Goal: Task Accomplishment & Management: Complete application form

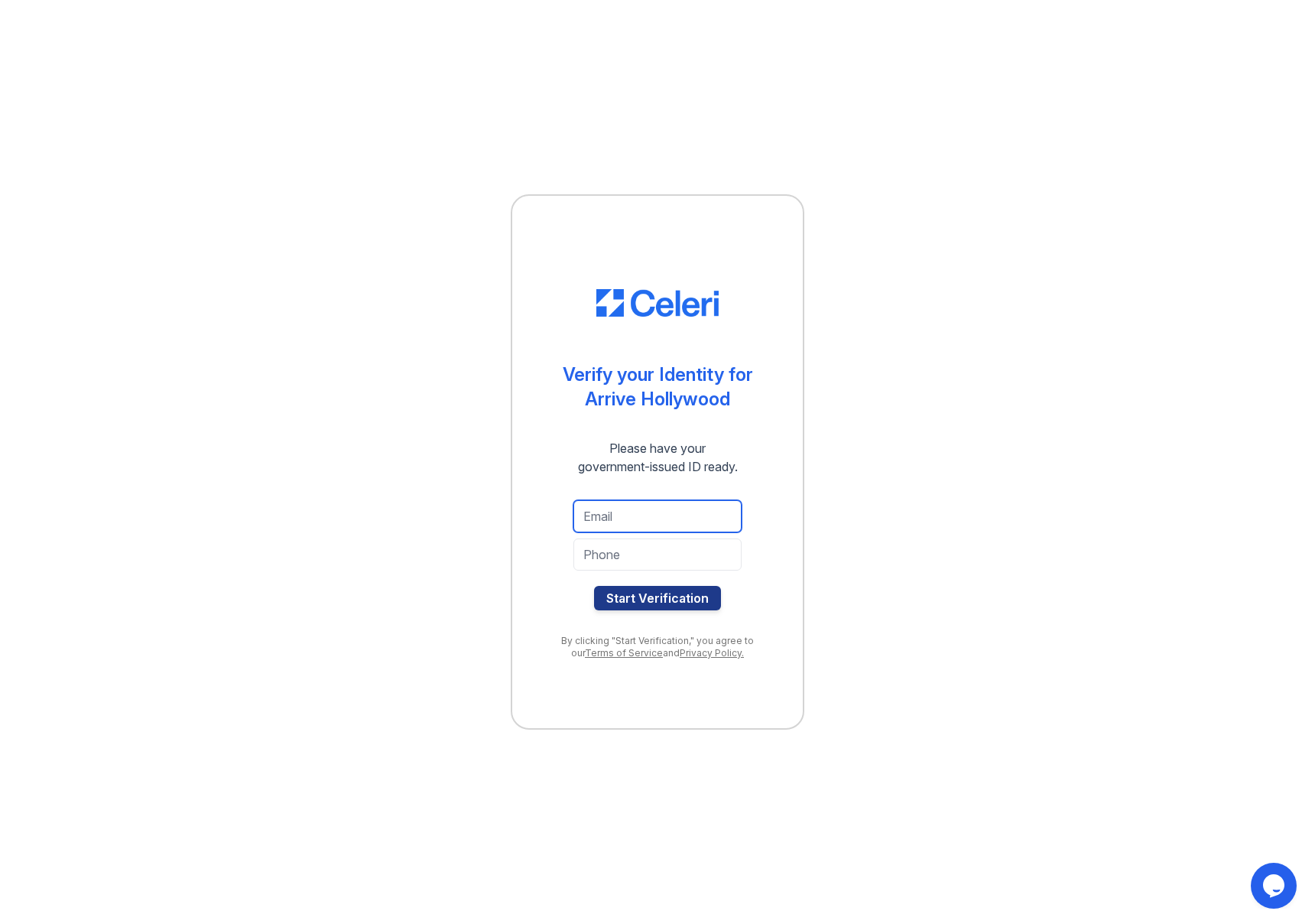
click at [660, 526] on input "email" at bounding box center [657, 516] width 168 height 32
click at [664, 513] on input "email" at bounding box center [657, 516] width 168 height 32
type input "[EMAIL_ADDRESS][DOMAIN_NAME]"
click at [594, 586] on button "Start Verification" at bounding box center [657, 597] width 127 height 24
type input "3105797722"
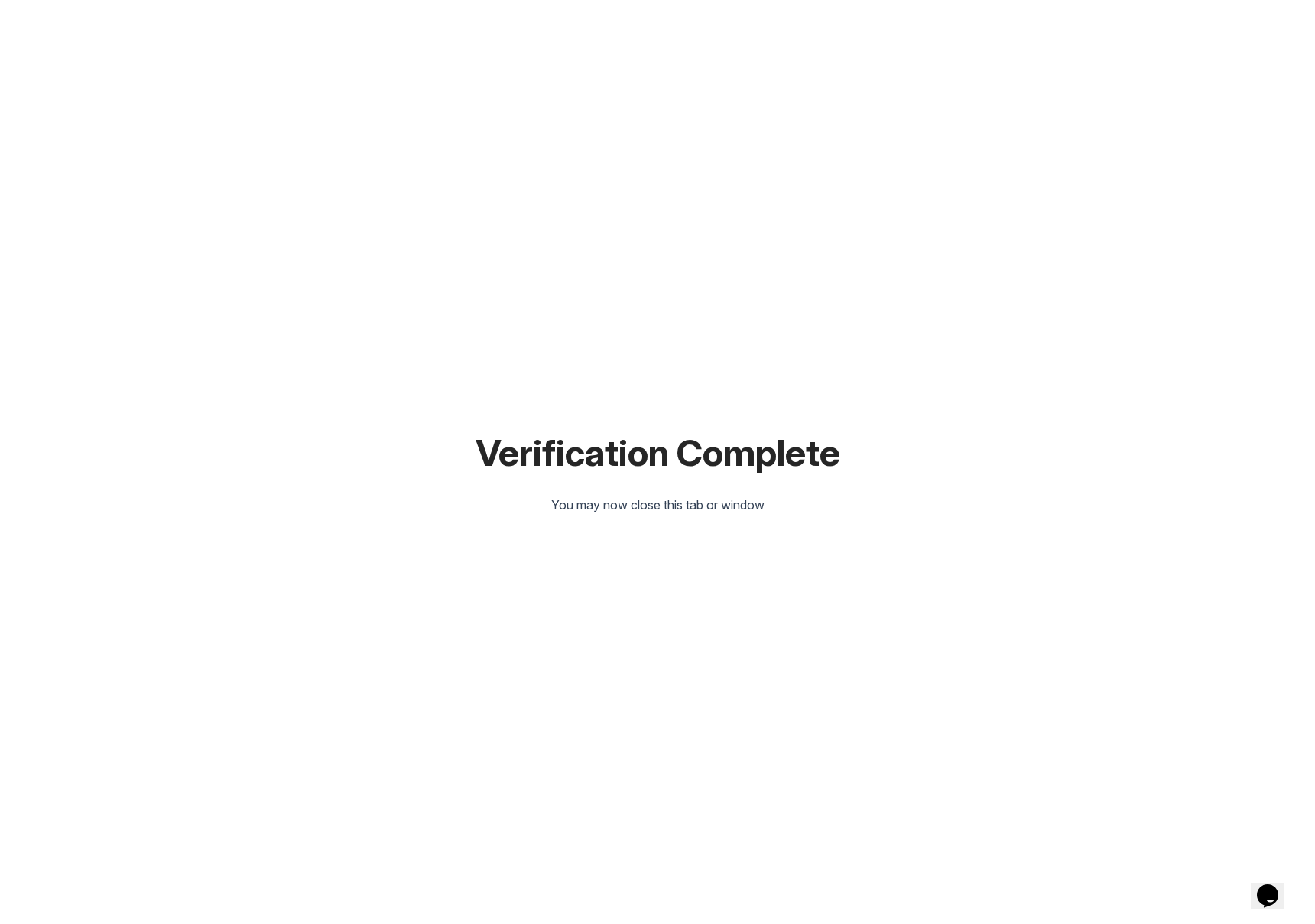
click at [329, 239] on div "Verification Complete You may now close this tab or window" at bounding box center [657, 462] width 1266 height 924
